Goal: Information Seeking & Learning: Compare options

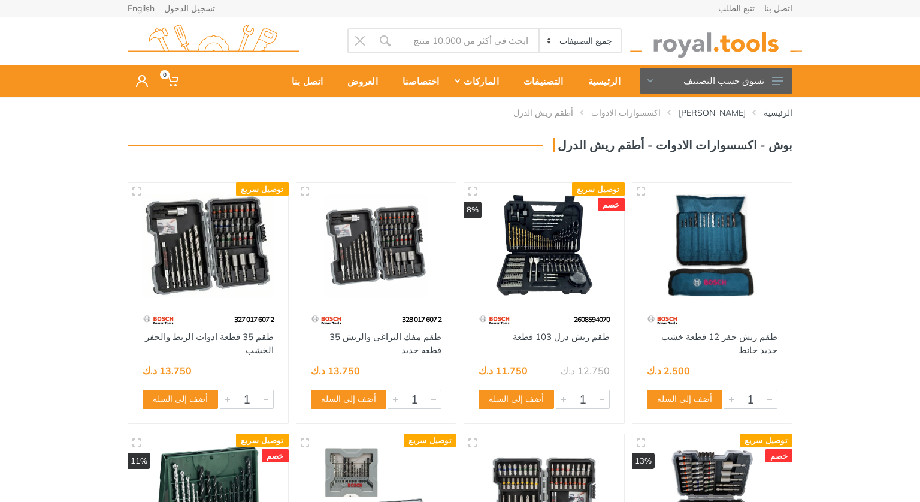
click at [367, 264] on img at bounding box center [376, 246] width 138 height 104
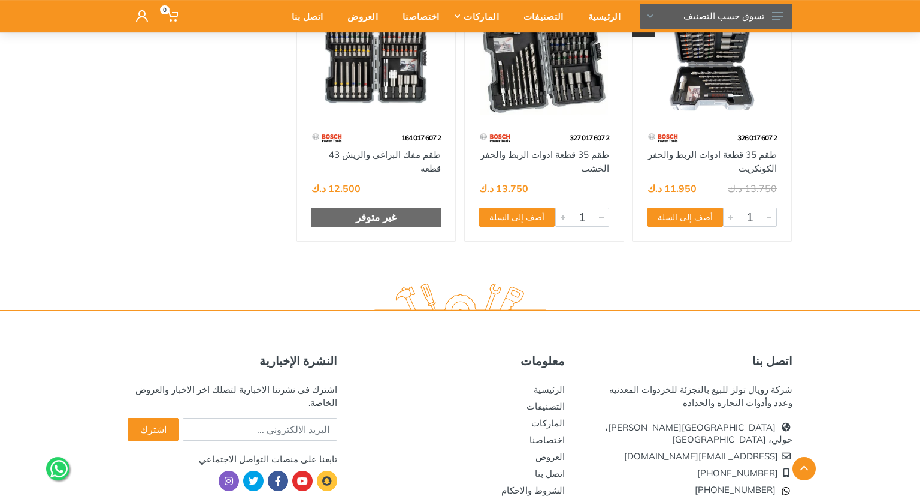
scroll to position [425, 0]
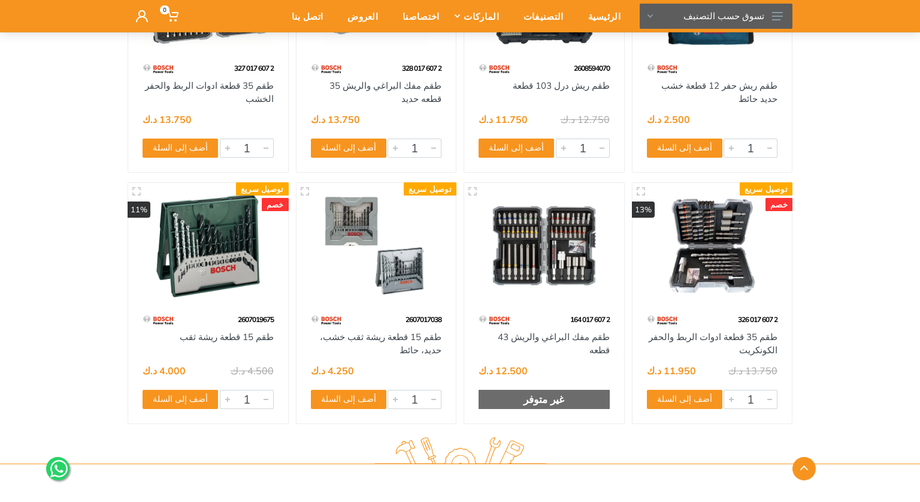
scroll to position [253, 0]
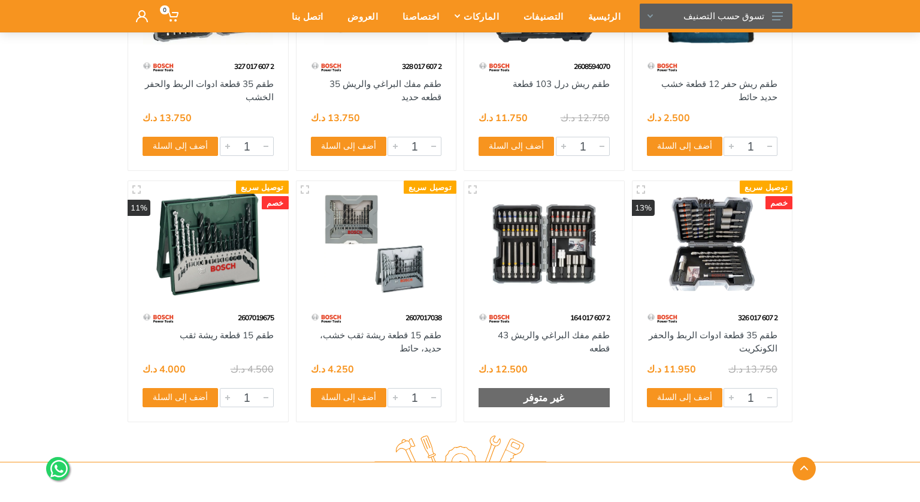
click at [195, 277] on img at bounding box center [208, 244] width 138 height 104
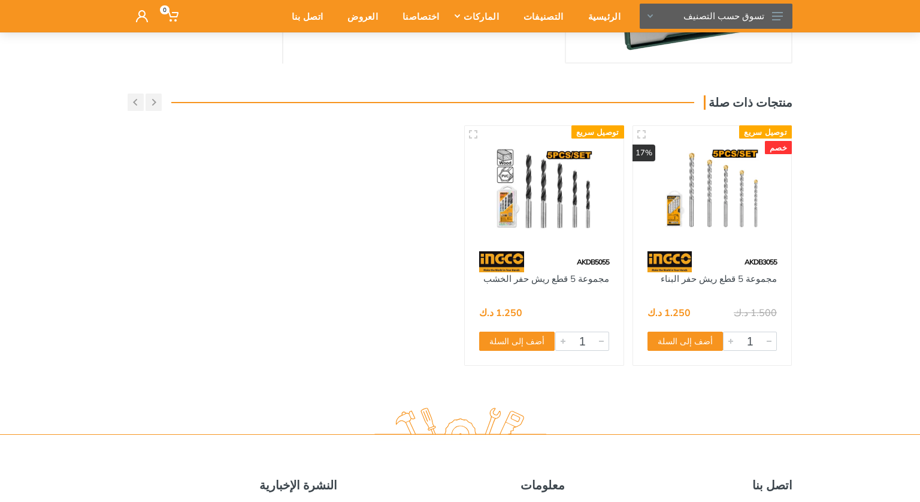
scroll to position [173, 0]
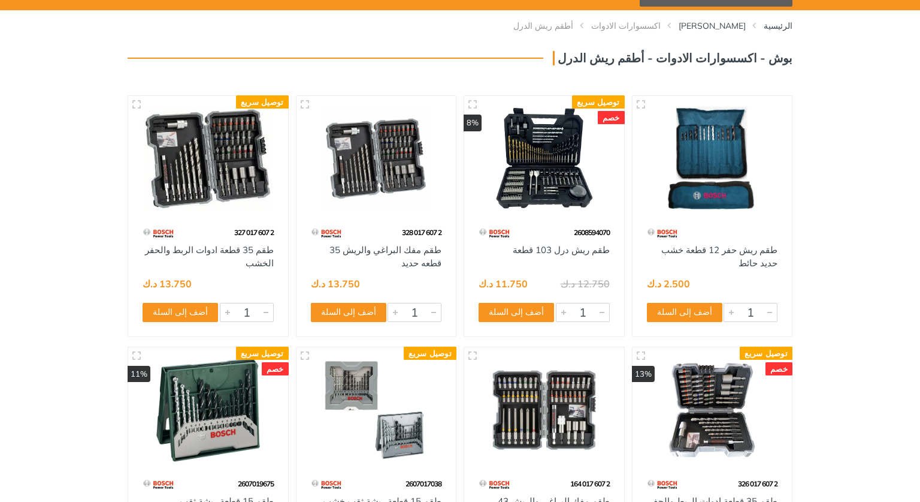
scroll to position [36, 0]
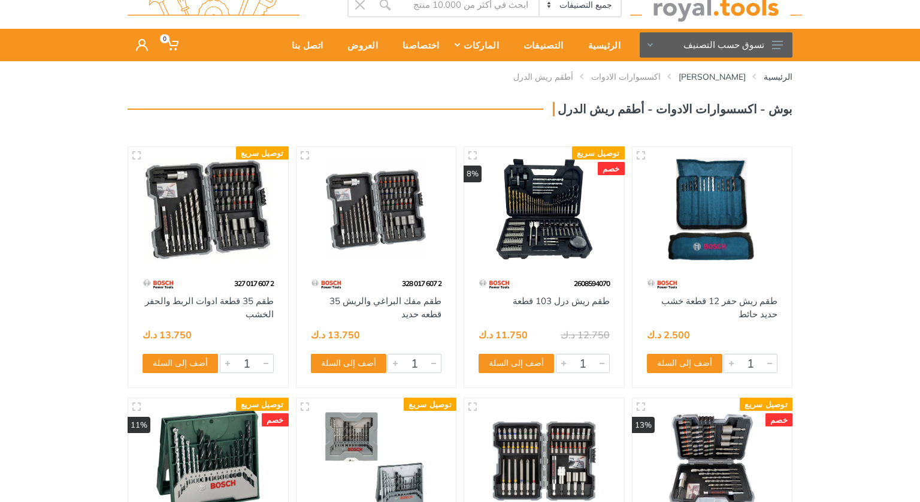
click at [533, 203] on img at bounding box center [544, 210] width 138 height 104
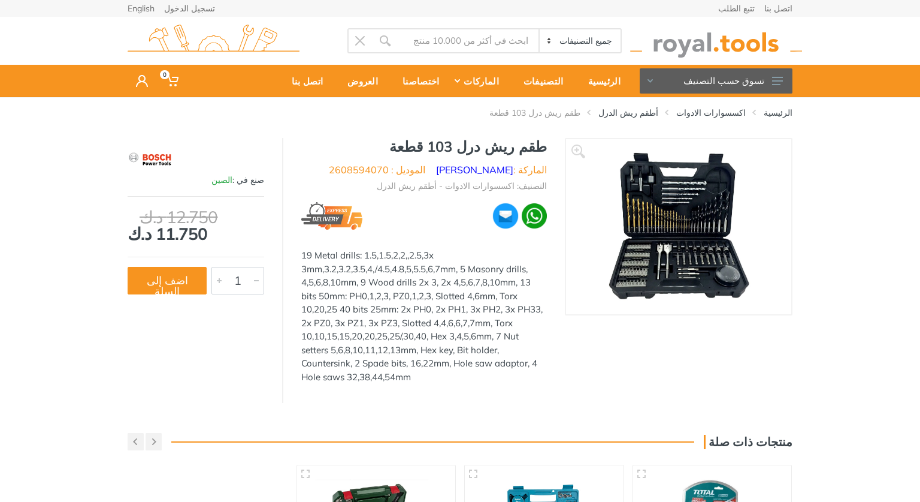
click at [648, 234] on img at bounding box center [679, 226] width 146 height 151
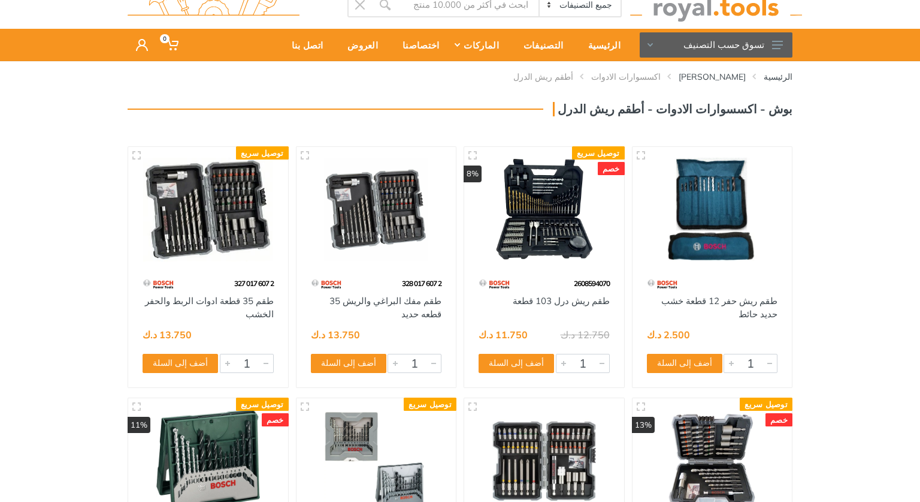
scroll to position [36, 0]
click at [558, 452] on img at bounding box center [544, 461] width 138 height 104
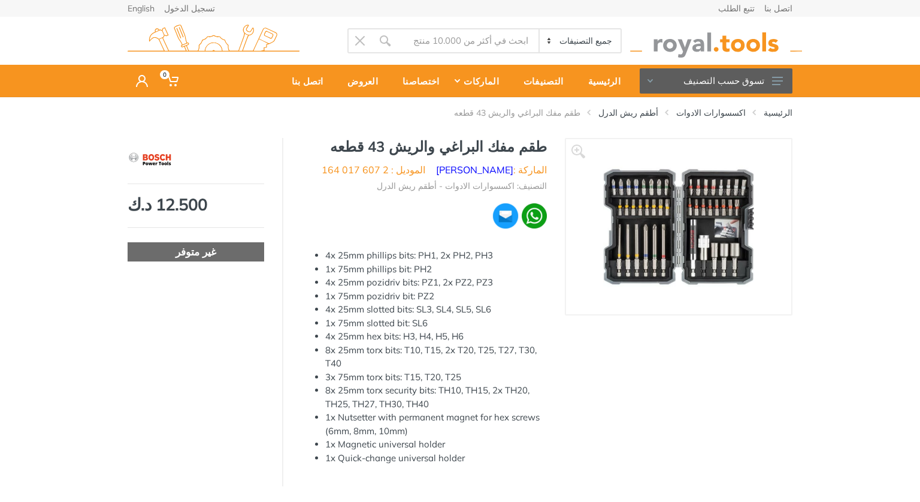
click at [737, 220] on img at bounding box center [678, 226] width 151 height 151
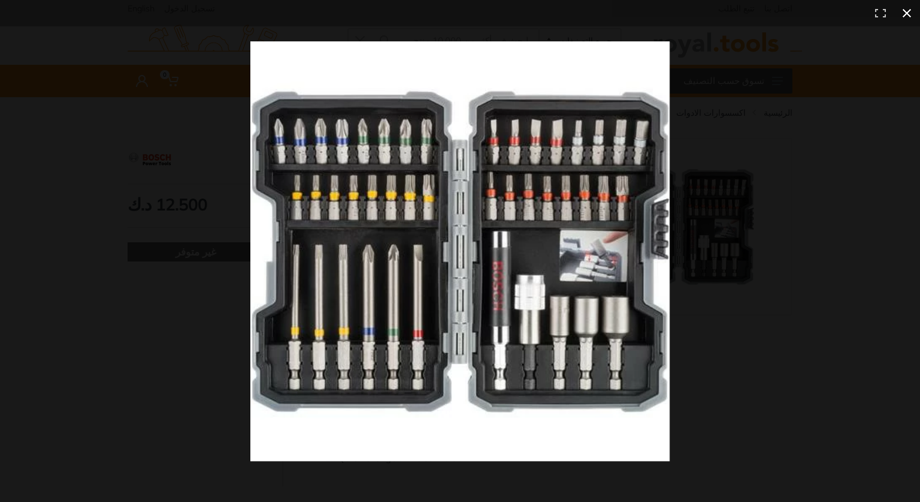
click at [94, 48] on div at bounding box center [460, 251] width 920 height 502
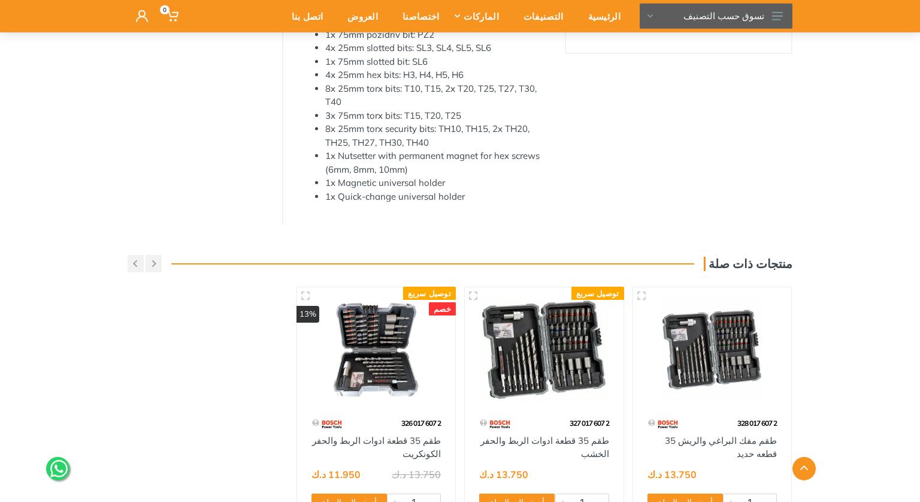
scroll to position [217, 0]
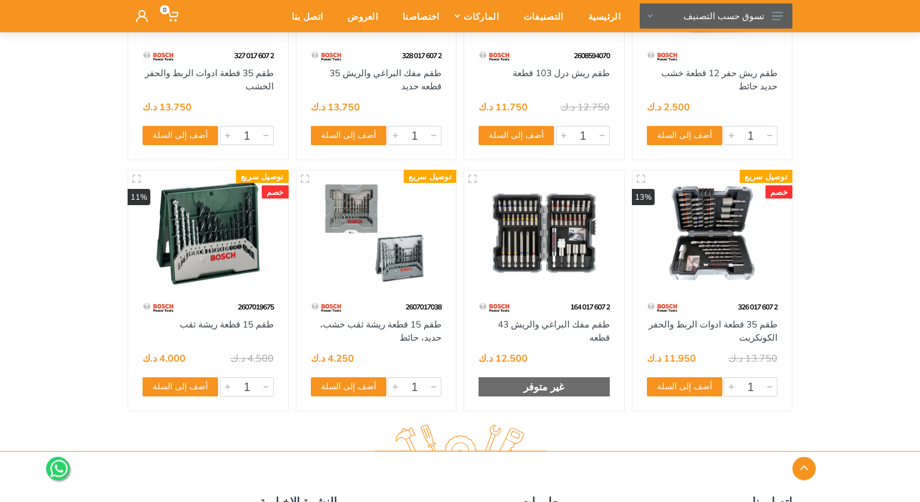
scroll to position [352, 0]
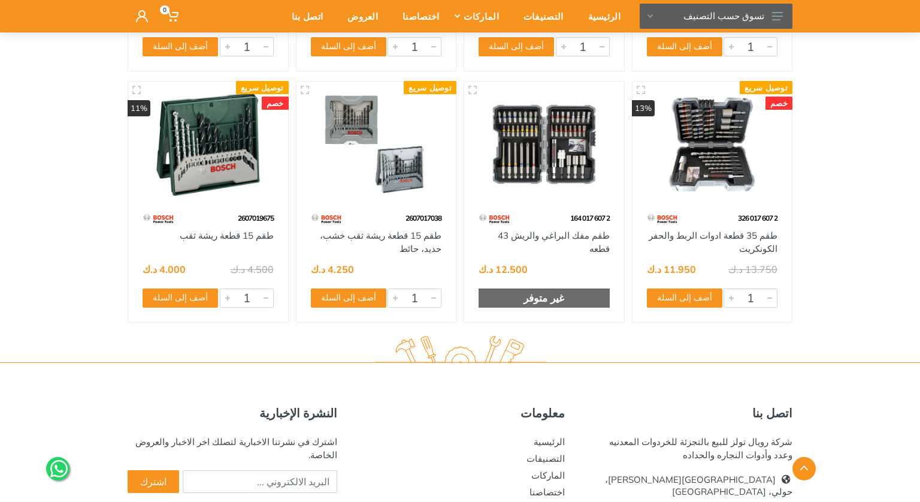
click at [723, 195] on img at bounding box center [713, 144] width 138 height 104
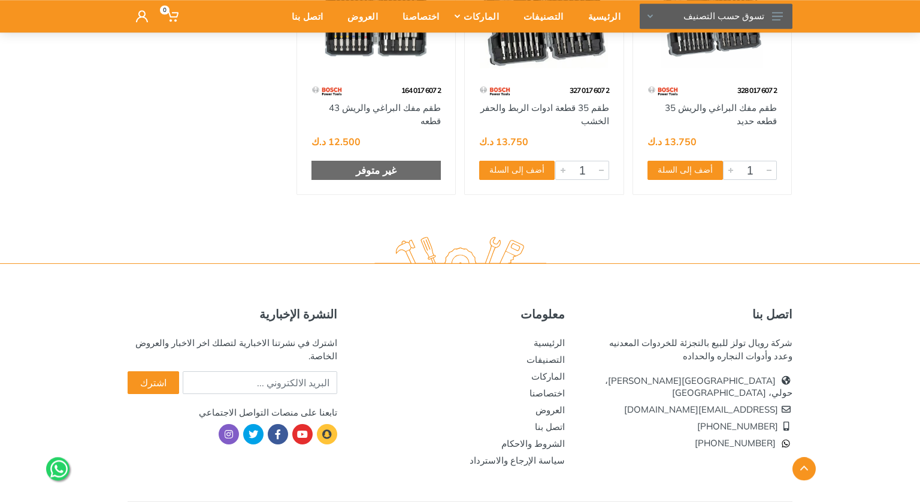
scroll to position [503, 0]
